Goal: Task Accomplishment & Management: Complete application form

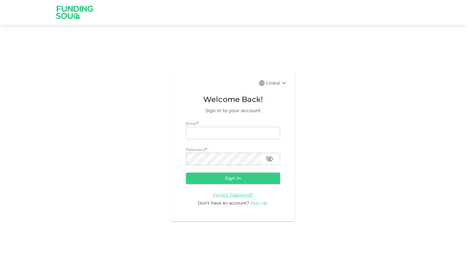
click at [254, 204] on span "Sign up" at bounding box center [258, 203] width 17 height 6
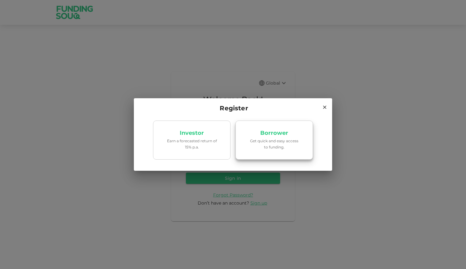
click at [266, 142] on p "Get quick and easy access to funding." at bounding box center [274, 144] width 53 height 12
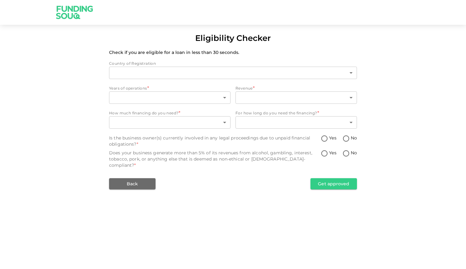
type input "1"
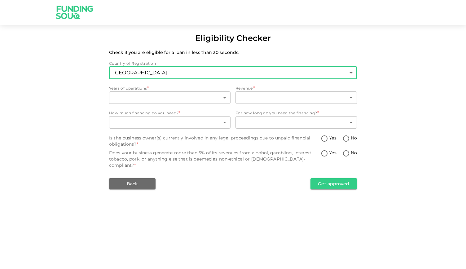
click at [185, 73] on body "Eligibility Checker Check if you are eligible for a loan in less than 30 second…" at bounding box center [233, 134] width 466 height 269
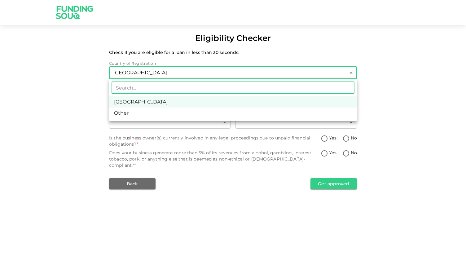
click at [170, 103] on li "[GEOGRAPHIC_DATA]" at bounding box center [233, 101] width 248 height 11
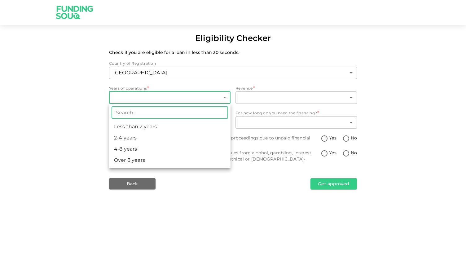
click at [142, 101] on body "Eligibility Checker Check if you are eligible for a loan in less than 30 second…" at bounding box center [233, 134] width 466 height 269
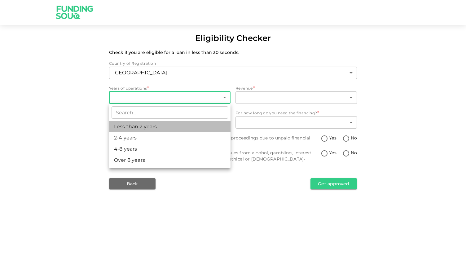
click at [139, 125] on li "Less than 2 years" at bounding box center [169, 126] width 121 height 11
type input "1"
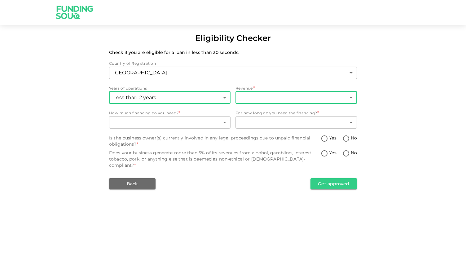
click at [249, 95] on body "Eligibility Checker Check if you are eligible for a loan in less than 30 second…" at bounding box center [233, 134] width 466 height 269
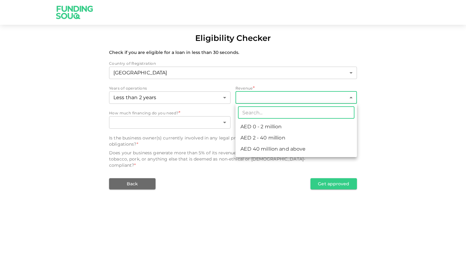
click at [257, 126] on li "AED 0 - 2 million" at bounding box center [296, 126] width 121 height 11
type input "1"
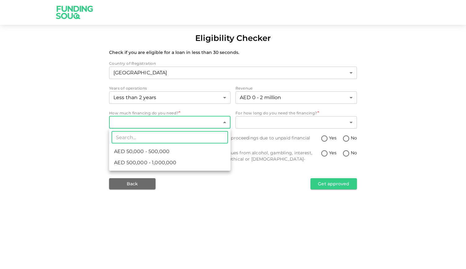
click at [210, 118] on body "Eligibility Checker Check if you are eligible for a loan in less than 30 second…" at bounding box center [233, 134] width 466 height 269
type input "55000"
click at [165, 140] on input "55000" at bounding box center [164, 137] width 105 height 12
click at [253, 133] on div at bounding box center [233, 134] width 466 height 269
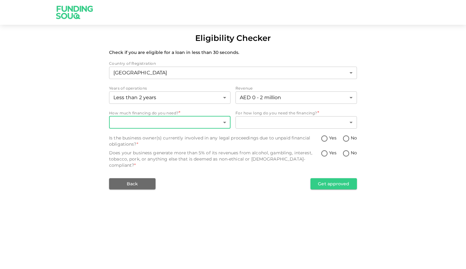
click at [192, 124] on body "Eligibility Checker Check if you are eligible for a loan in less than 30 second…" at bounding box center [233, 134] width 466 height 269
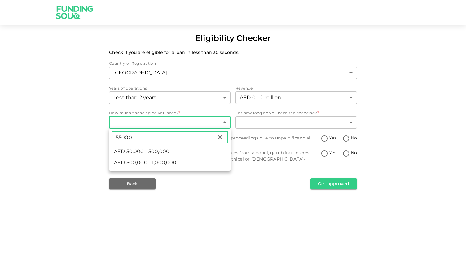
type input "55000"
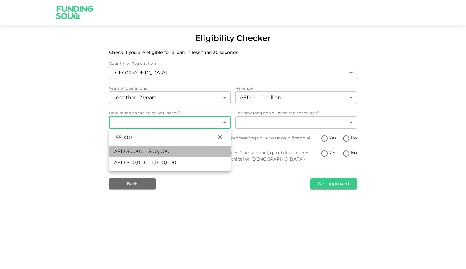
click at [179, 148] on li "AED 50,000 - 500,000" at bounding box center [169, 151] width 121 height 11
type input "1"
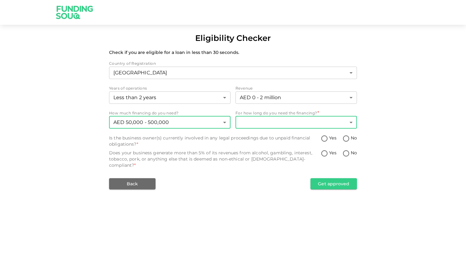
click at [292, 119] on body "Eligibility Checker Check if you are eligible for a loan in less than 30 second…" at bounding box center [233, 134] width 466 height 269
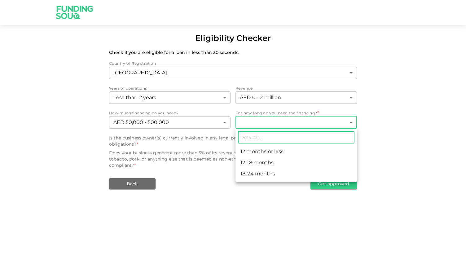
click at [265, 153] on li "12 months or less" at bounding box center [296, 151] width 121 height 11
type input "1"
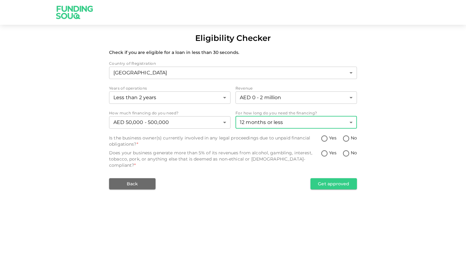
click at [321, 139] on input "Yes" at bounding box center [324, 139] width 9 height 8
radio input "true"
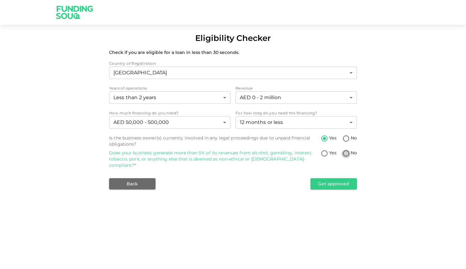
click at [348, 154] on input "No" at bounding box center [346, 154] width 9 height 8
radio input "true"
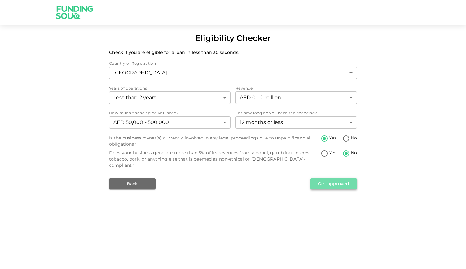
click at [317, 178] on button "Get approved" at bounding box center [334, 183] width 46 height 11
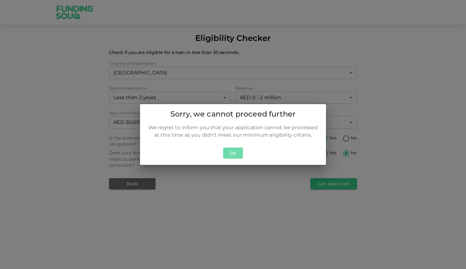
click at [233, 153] on button "Ok" at bounding box center [233, 153] width 20 height 11
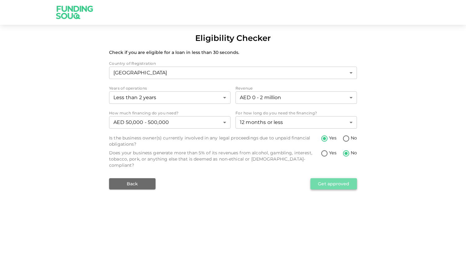
click at [336, 178] on button "Get approved" at bounding box center [334, 183] width 46 height 11
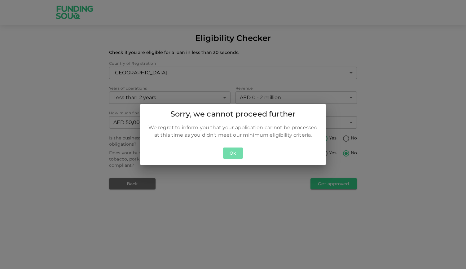
click at [231, 150] on button "Ok" at bounding box center [233, 153] width 20 height 11
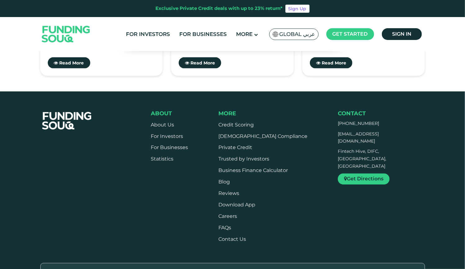
scroll to position [1953, 0]
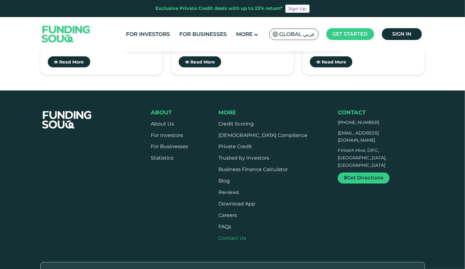
click at [242, 236] on link "Contact Us" at bounding box center [232, 239] width 28 height 6
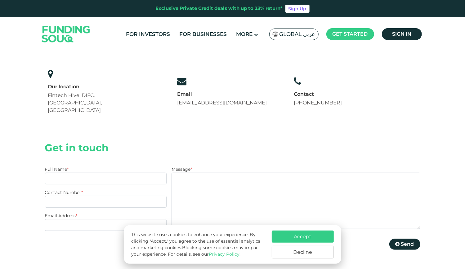
scroll to position [124, 0]
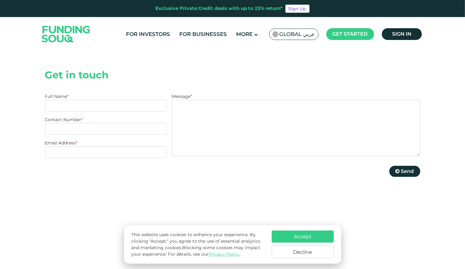
click at [308, 236] on button "Accept" at bounding box center [303, 237] width 62 height 12
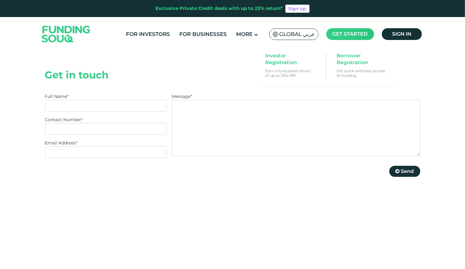
click at [355, 33] on span "Get started" at bounding box center [349, 34] width 35 height 6
click at [349, 59] on span "Borrower Registration" at bounding box center [360, 59] width 48 height 14
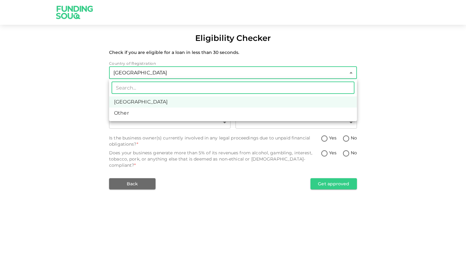
click at [195, 100] on li "[GEOGRAPHIC_DATA]" at bounding box center [233, 101] width 248 height 11
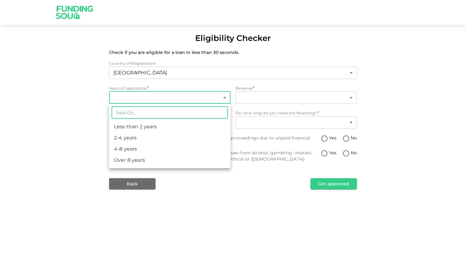
click at [192, 95] on body "Eligibility Checker Check if you are eligible for a loan in less than 30 second…" at bounding box center [233, 134] width 466 height 269
click at [171, 130] on li "Less than 2 years" at bounding box center [169, 126] width 121 height 11
type input "1"
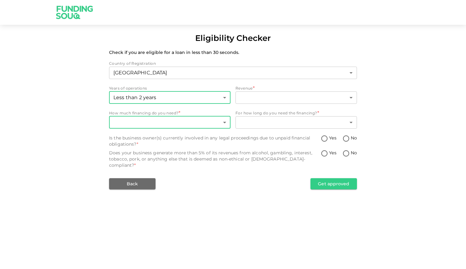
click at [170, 120] on body "Eligibility Checker Check if you are eligible for a loan in less than 30 second…" at bounding box center [233, 134] width 466 height 269
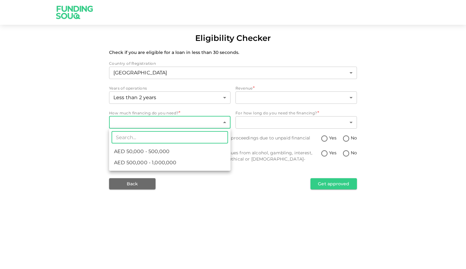
drag, startPoint x: 160, startPoint y: 153, endPoint x: 159, endPoint y: 149, distance: 4.3
click at [160, 152] on span "AED 50,000 - 500,000" at bounding box center [141, 151] width 55 height 7
type input "1"
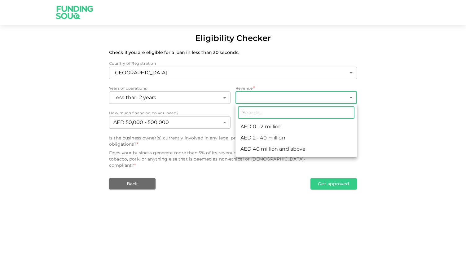
click at [260, 96] on body "Eligibility Checker Check if you are eligible for a loan in less than 30 second…" at bounding box center [233, 134] width 466 height 269
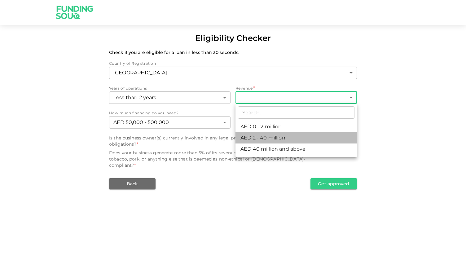
click at [250, 138] on li "AED 2 - 40 million" at bounding box center [296, 137] width 121 height 11
type input "2"
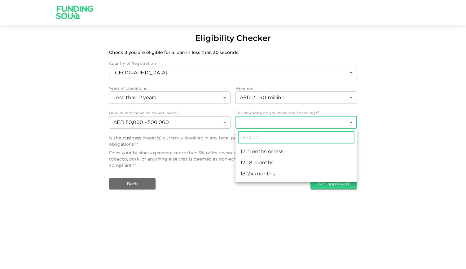
click at [256, 123] on body "Eligibility Checker Check if you are eligible for a loan in less than 30 second…" at bounding box center [233, 134] width 466 height 269
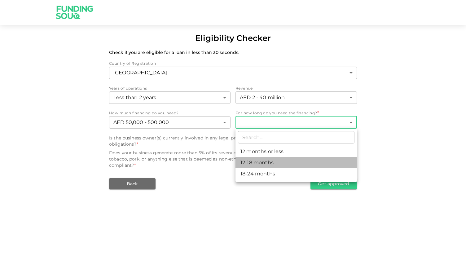
click at [246, 162] on li "12-18 months" at bounding box center [296, 162] width 121 height 11
type input "2"
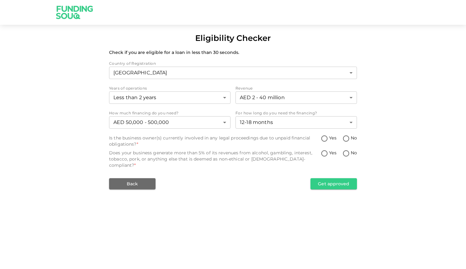
click at [329, 140] on span "Yes" at bounding box center [332, 138] width 7 height 7
click at [329, 140] on input "Yes" at bounding box center [324, 139] width 9 height 8
radio input "true"
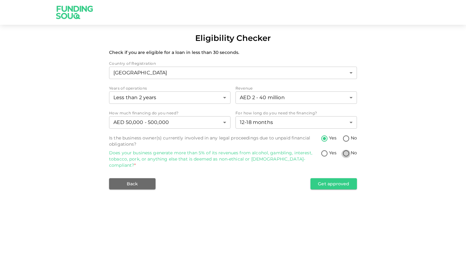
click at [348, 155] on input "No" at bounding box center [346, 154] width 9 height 8
radio input "true"
click at [328, 181] on button "Get approved" at bounding box center [334, 183] width 46 height 11
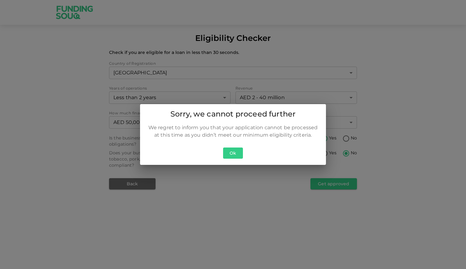
click at [234, 152] on button "Ok" at bounding box center [233, 153] width 20 height 11
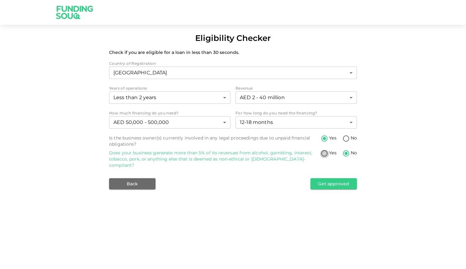
click at [323, 155] on input "Yes" at bounding box center [324, 154] width 9 height 8
radio input "true"
click at [334, 178] on button "Get approved" at bounding box center [334, 183] width 46 height 11
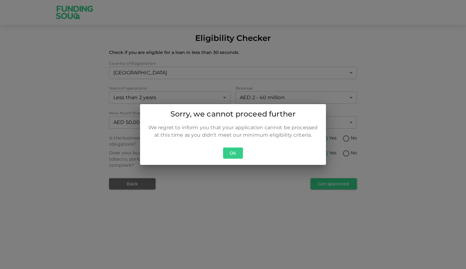
click at [230, 157] on button "Ok" at bounding box center [233, 153] width 20 height 11
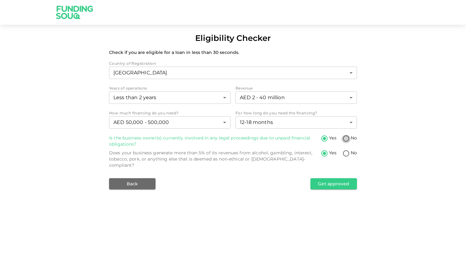
click at [348, 142] on input "No" at bounding box center [346, 139] width 9 height 8
radio input "true"
click at [325, 178] on button "Get approved" at bounding box center [334, 183] width 46 height 11
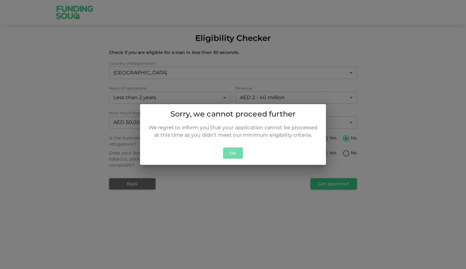
click at [237, 155] on button "Ok" at bounding box center [233, 153] width 20 height 11
